Goal: Task Accomplishment & Management: Use online tool/utility

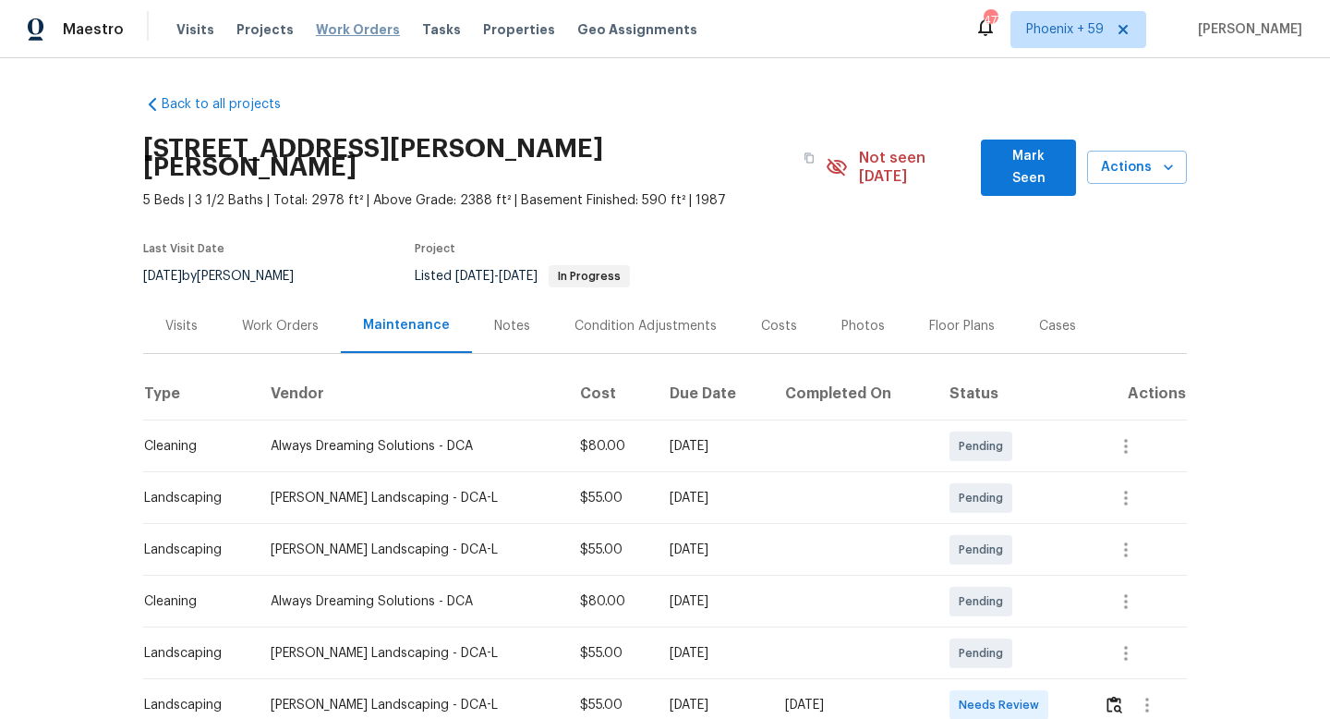
click at [349, 21] on span "Work Orders" at bounding box center [358, 29] width 84 height 18
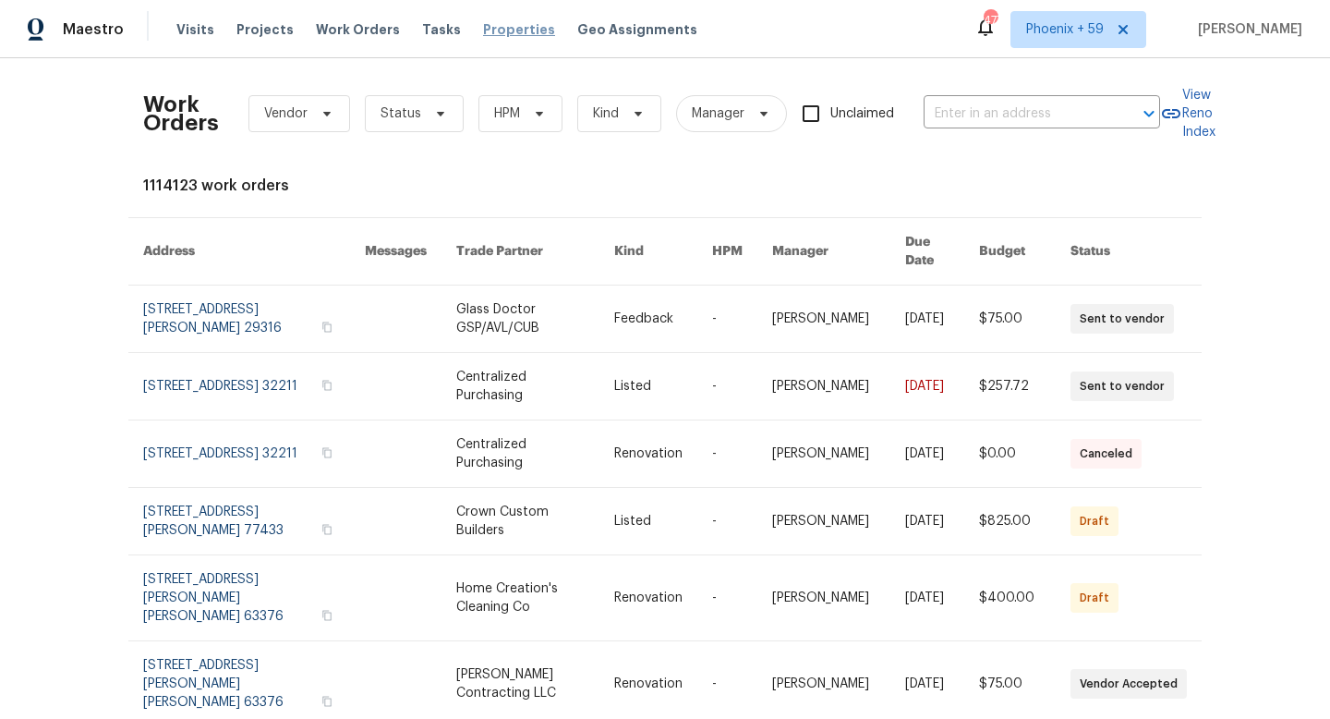
click at [483, 29] on span "Properties" at bounding box center [519, 29] width 72 height 18
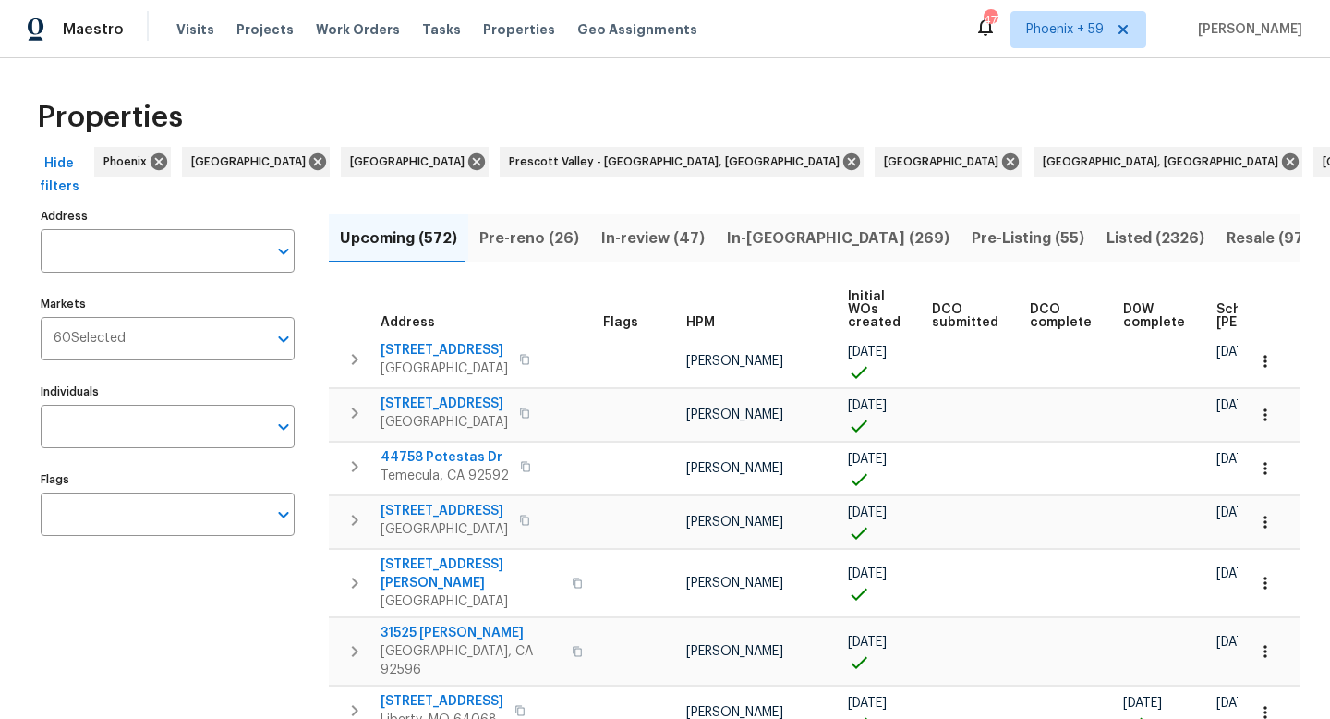
click at [222, 243] on input "Address" at bounding box center [154, 250] width 226 height 43
paste input "[STREET_ADDRESS]"
type input "[STREET_ADDRESS]"
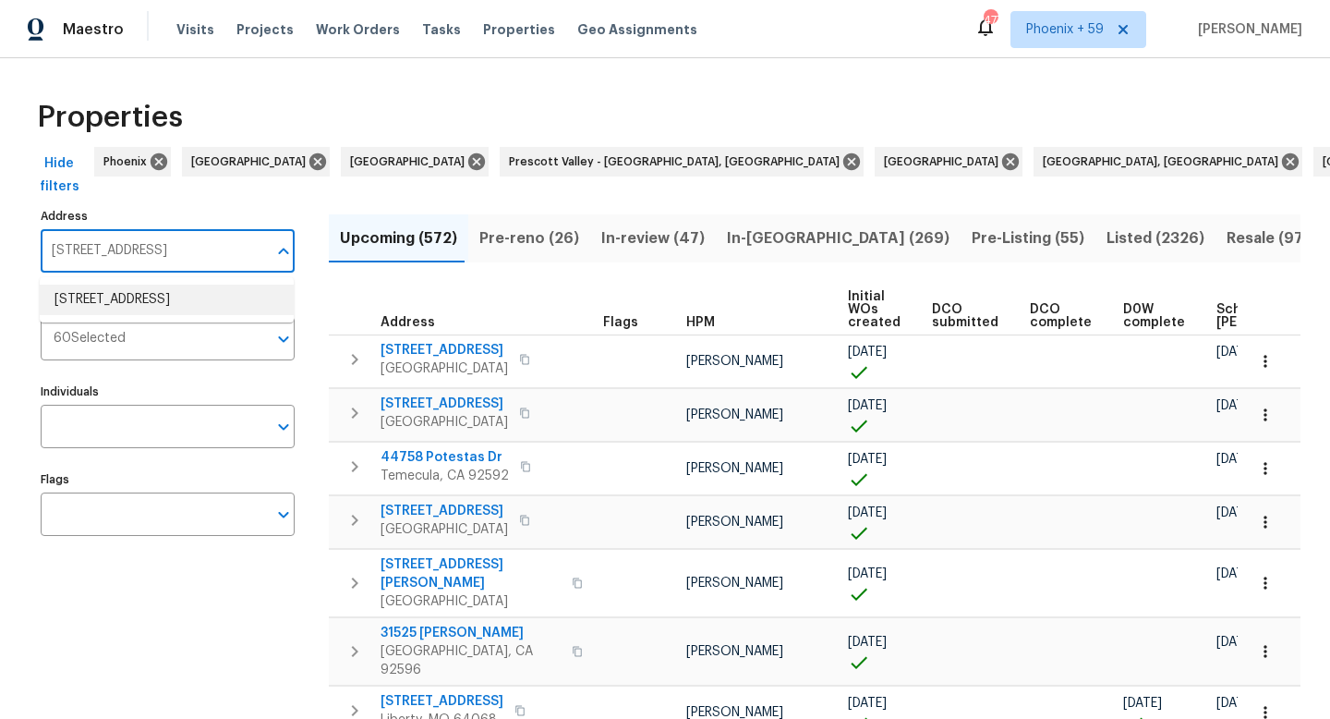
click at [195, 298] on li "[STREET_ADDRESS]" at bounding box center [167, 299] width 254 height 30
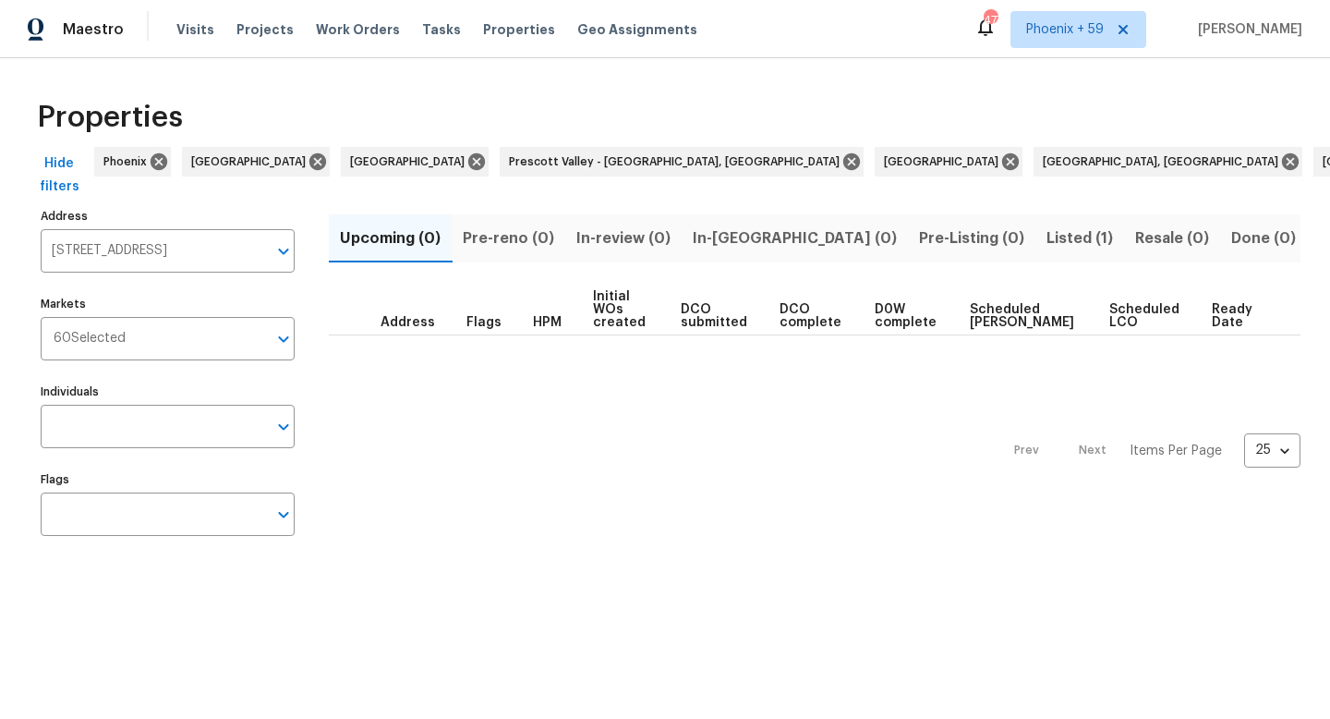
click at [1046, 226] on span "Listed (1)" at bounding box center [1079, 238] width 66 height 26
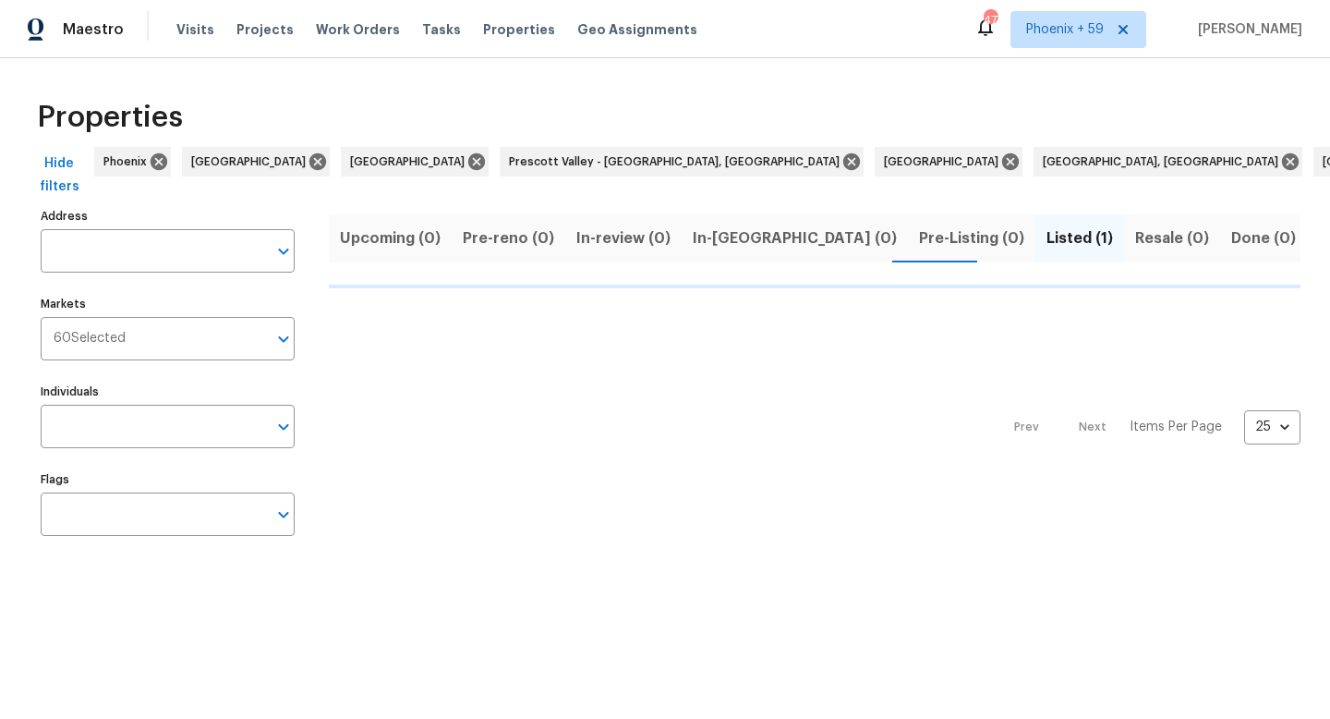
type input "[STREET_ADDRESS]"
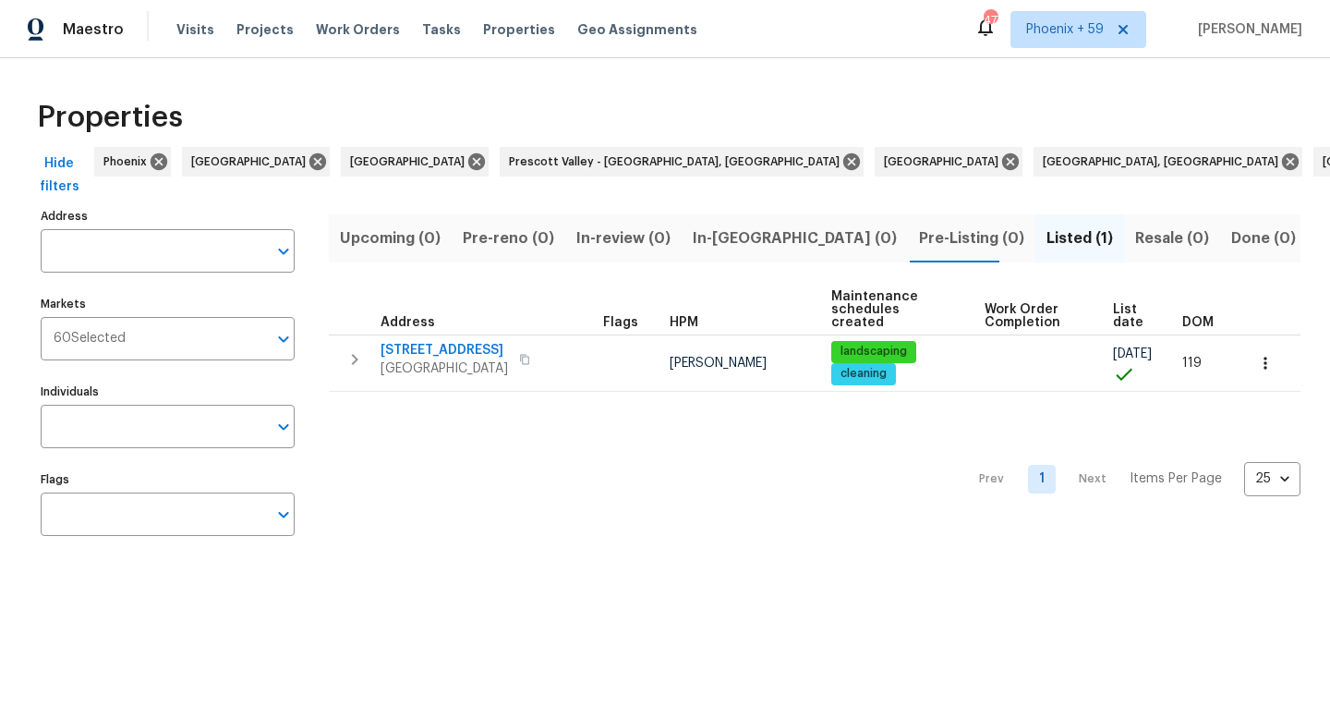
type input "[STREET_ADDRESS]"
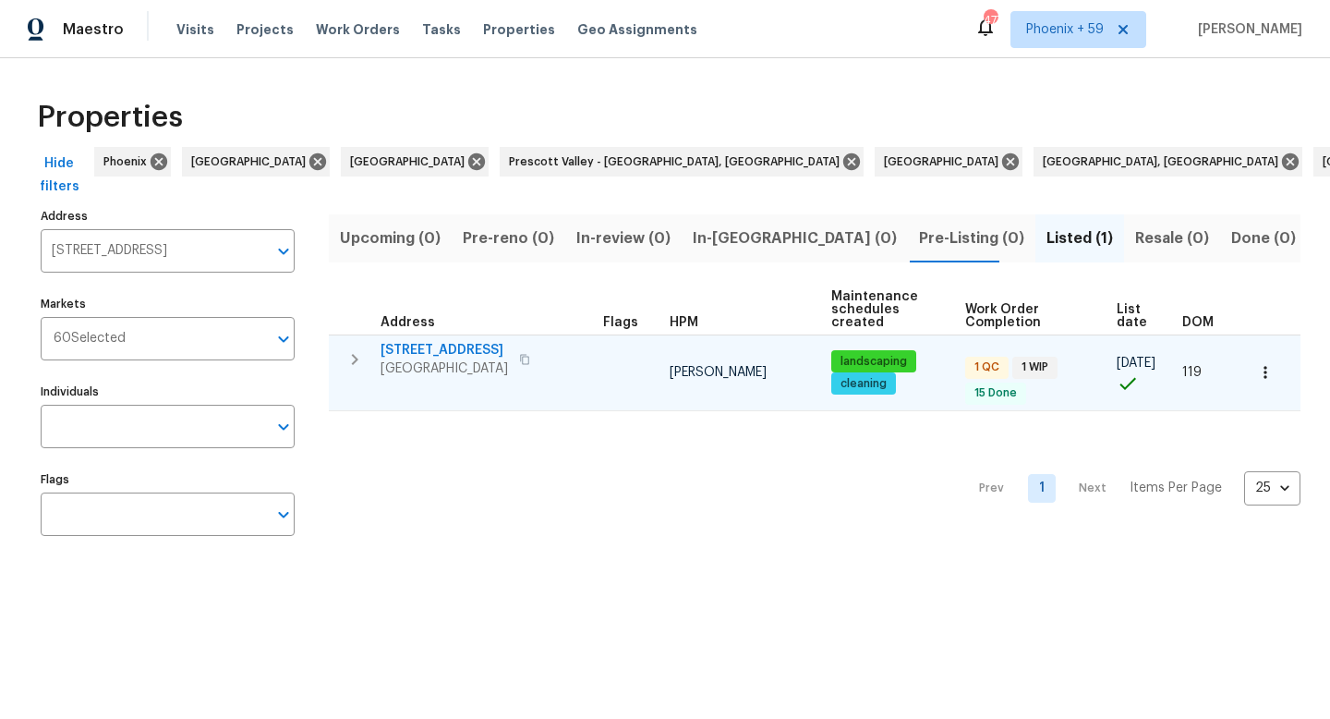
click at [439, 344] on span "[STREET_ADDRESS]" at bounding box center [444, 350] width 127 height 18
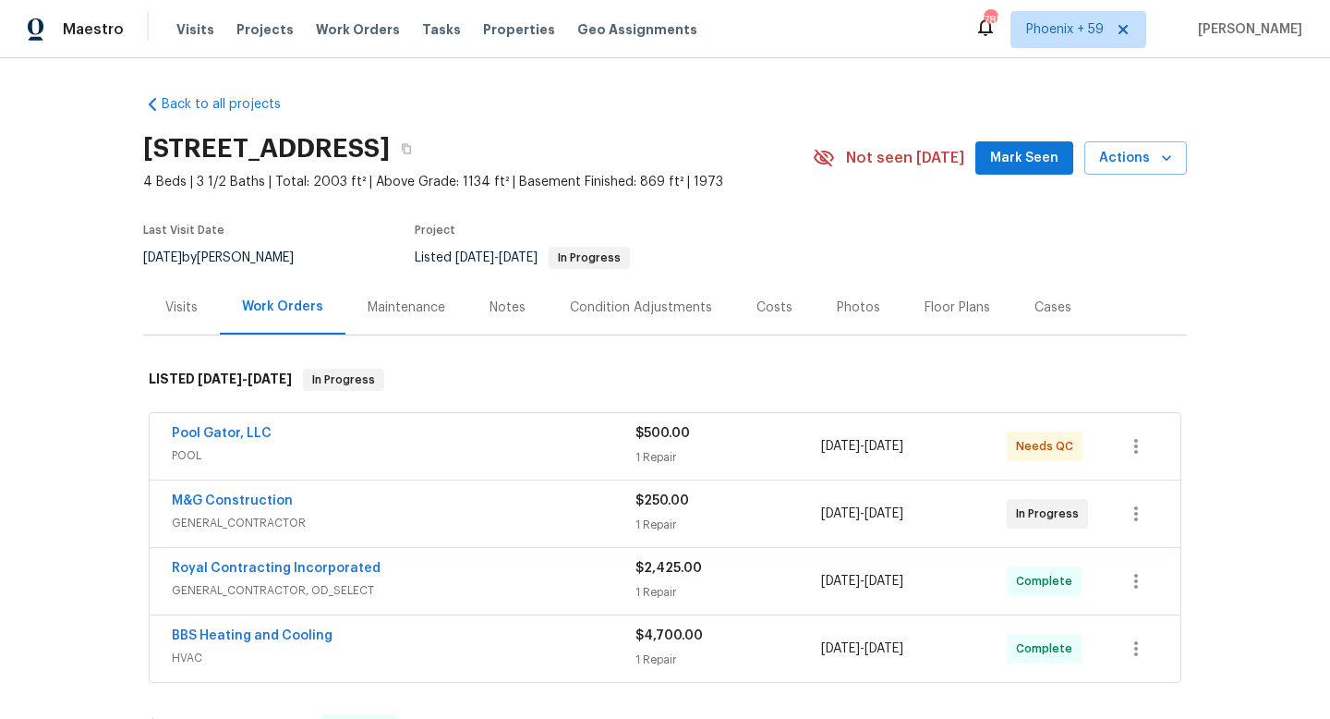
click at [417, 328] on div "Maintenance" at bounding box center [406, 307] width 122 height 54
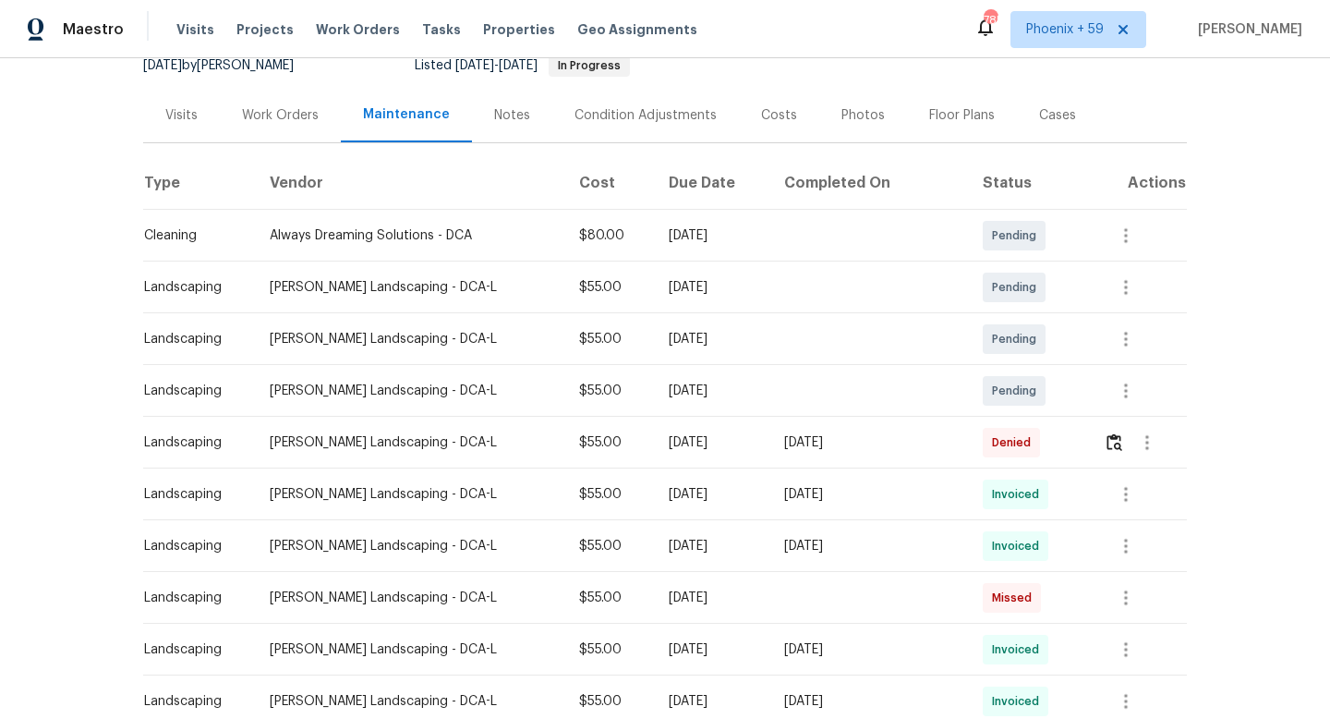
scroll to position [196, 0]
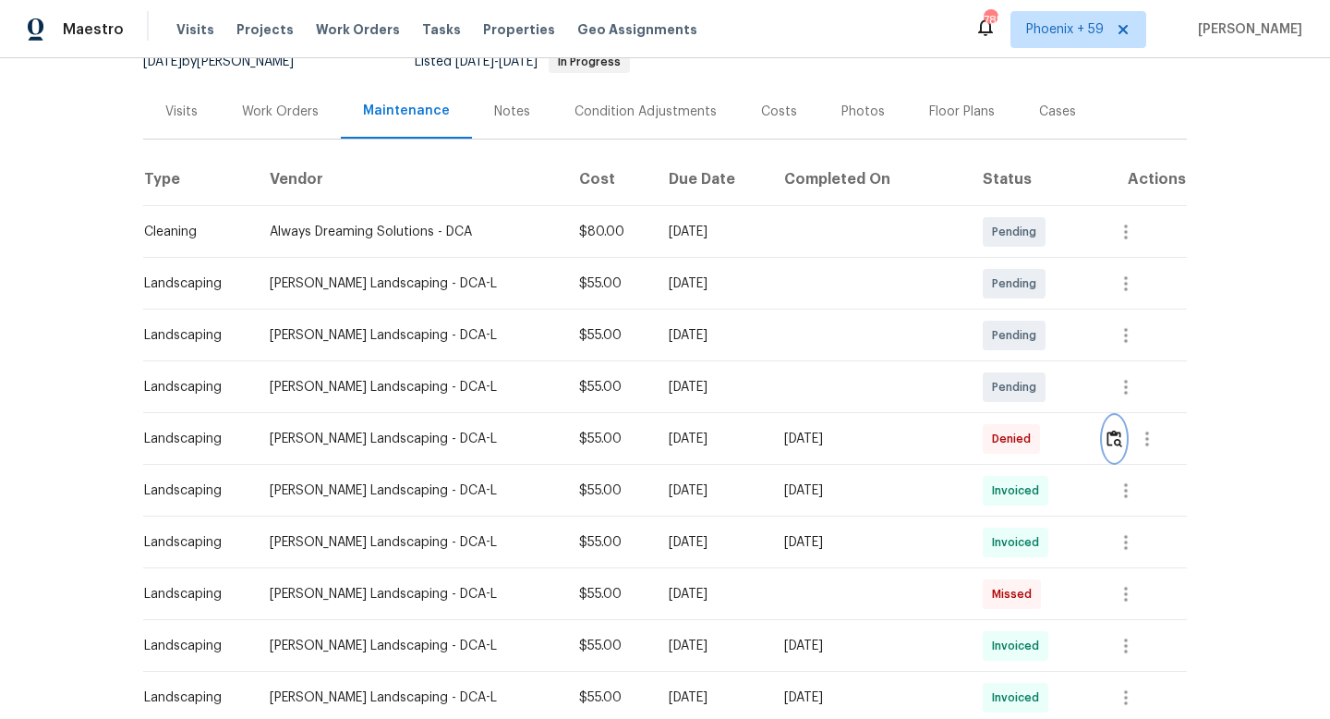
click at [1111, 439] on img "button" at bounding box center [1114, 438] width 16 height 18
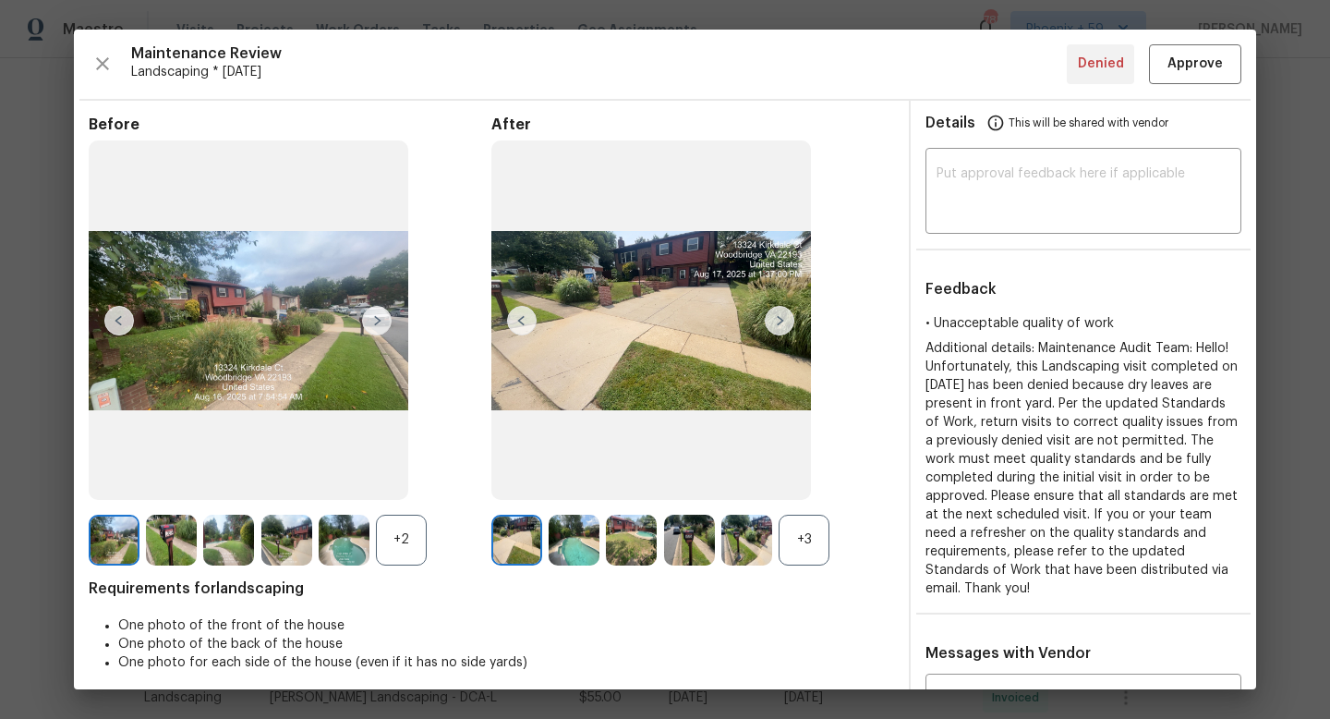
click at [789, 316] on img at bounding box center [780, 321] width 30 height 30
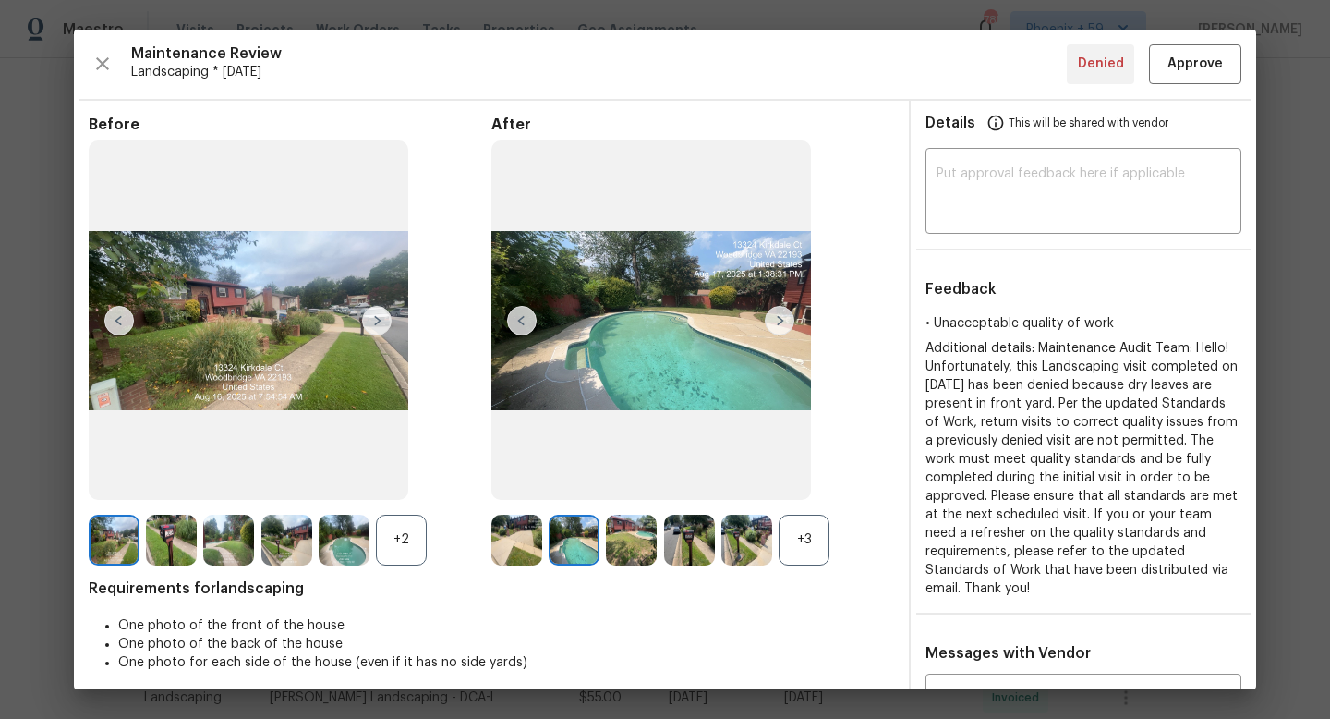
click at [789, 316] on img at bounding box center [780, 321] width 30 height 30
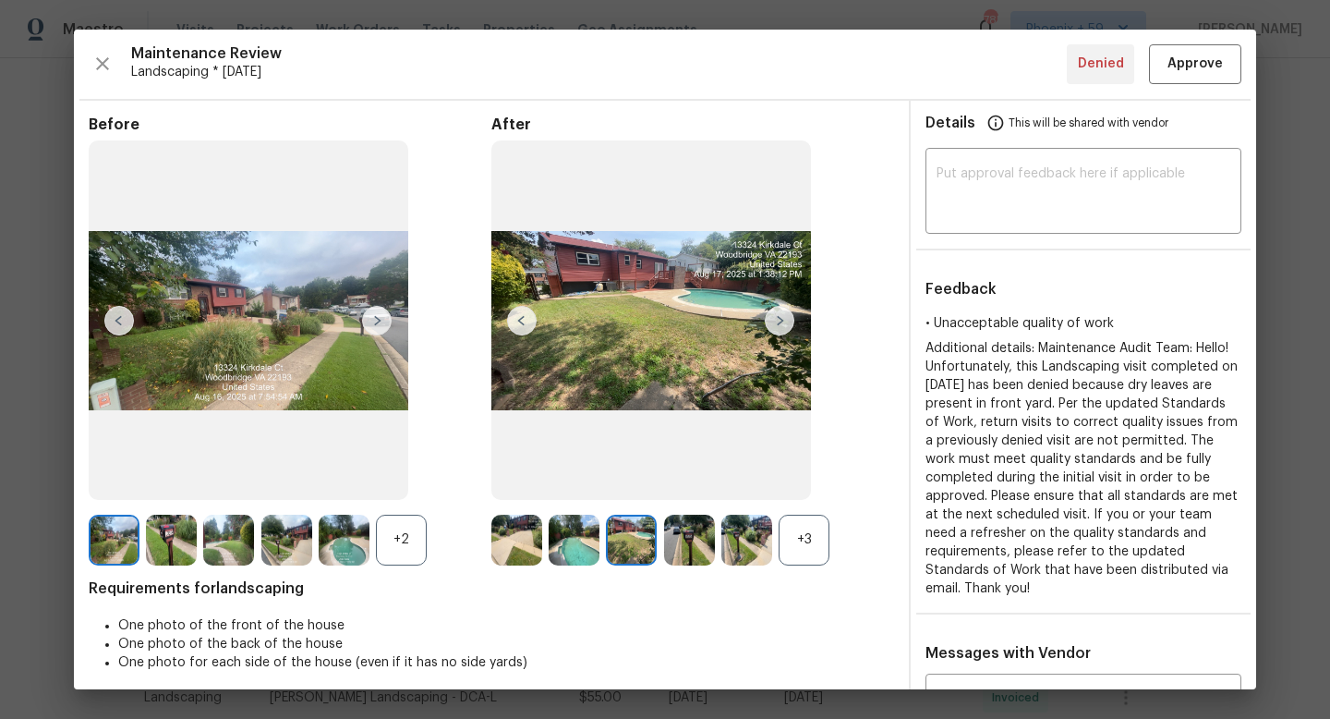
click at [789, 316] on img at bounding box center [780, 321] width 30 height 30
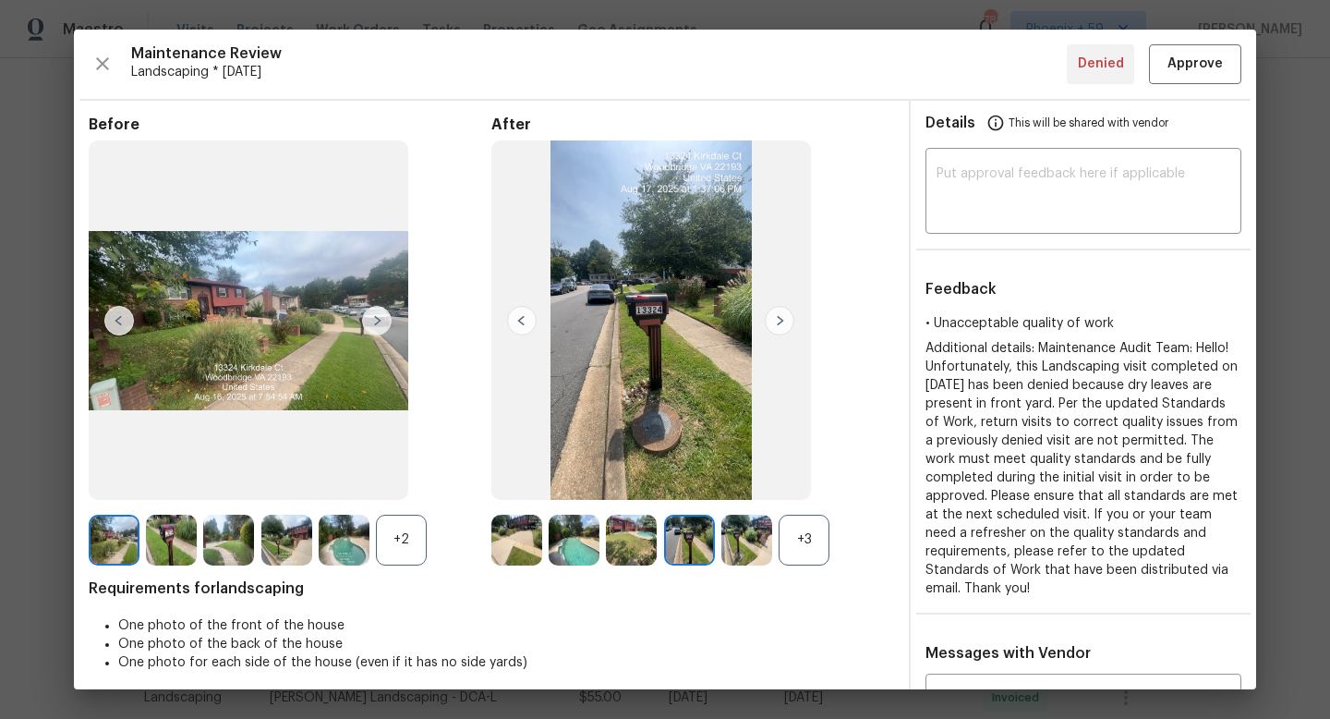
click at [789, 316] on img at bounding box center [780, 321] width 30 height 30
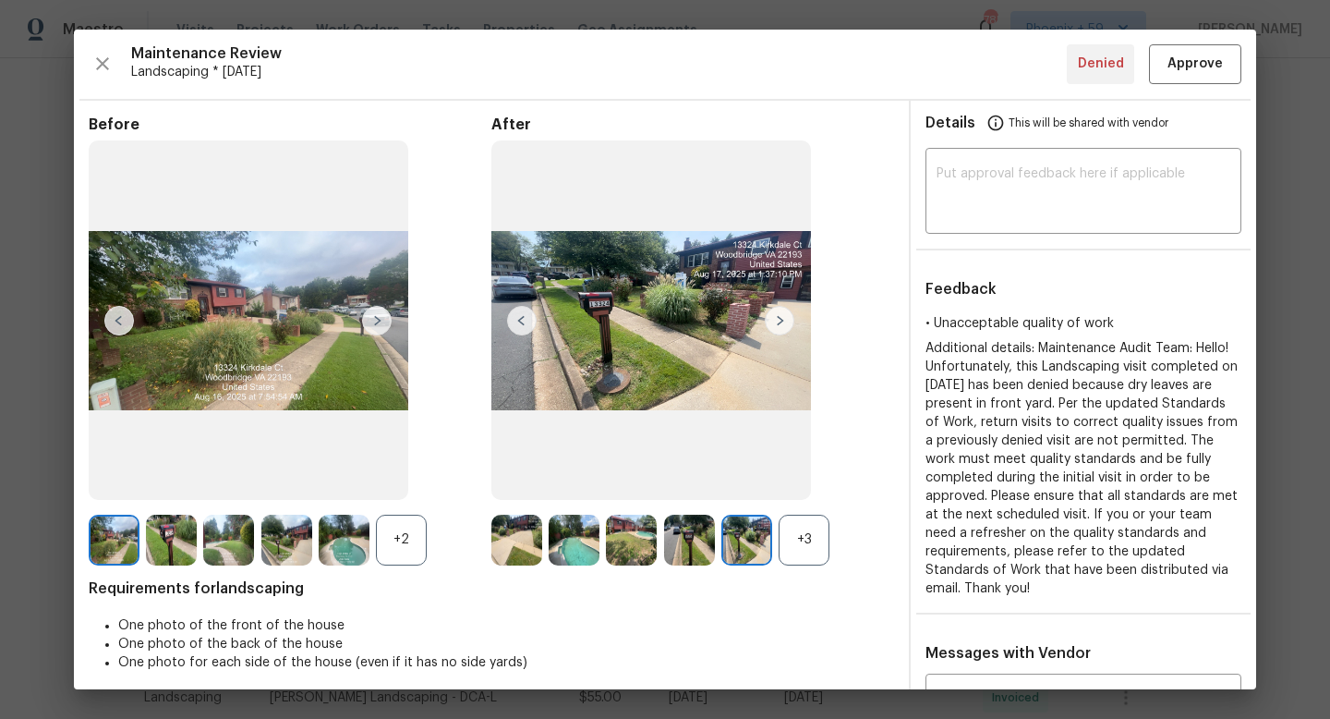
click at [789, 316] on img at bounding box center [780, 321] width 30 height 30
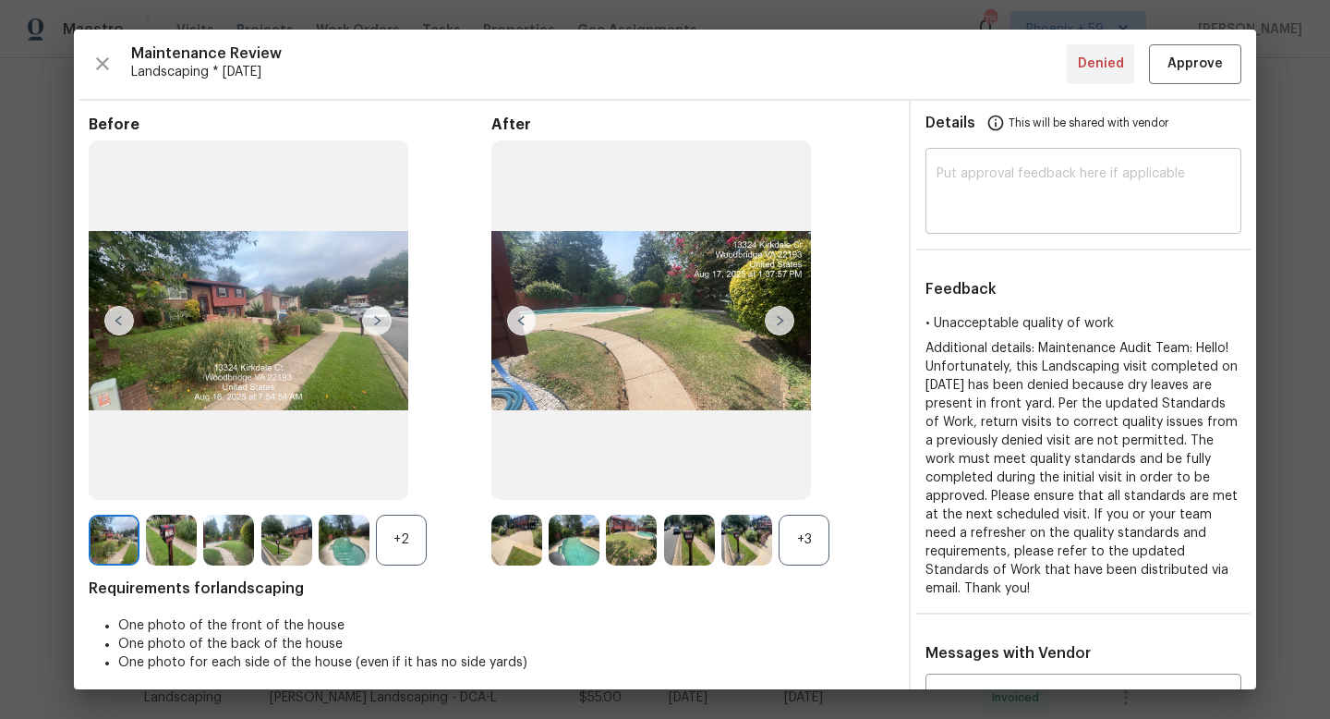
click at [989, 215] on textarea at bounding box center [1084, 193] width 294 height 52
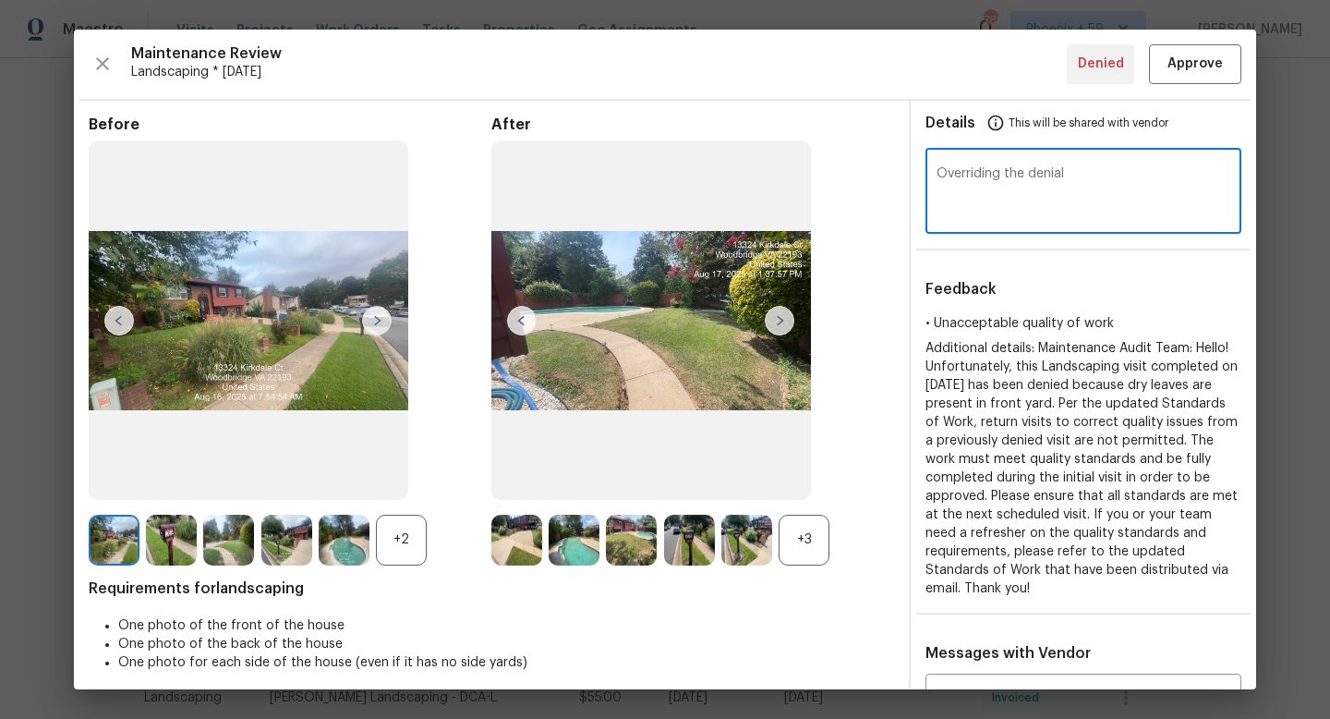
type textarea "Overriding the denial"
click at [1199, 65] on span "Approve" at bounding box center [1194, 64] width 55 height 23
